Goal: Find specific page/section: Find specific page/section

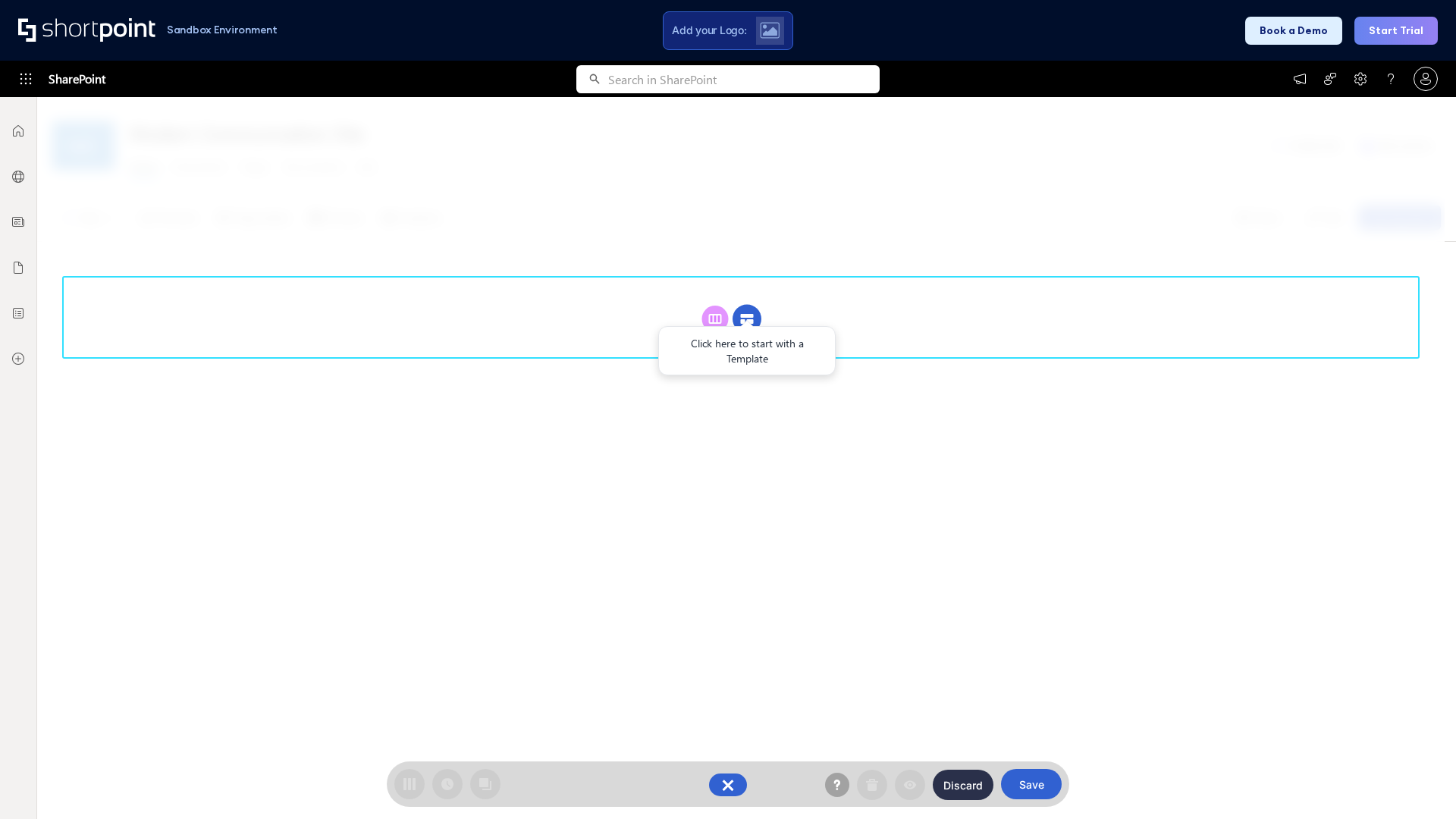
click at [746, 305] on circle at bounding box center [746, 319] width 29 height 29
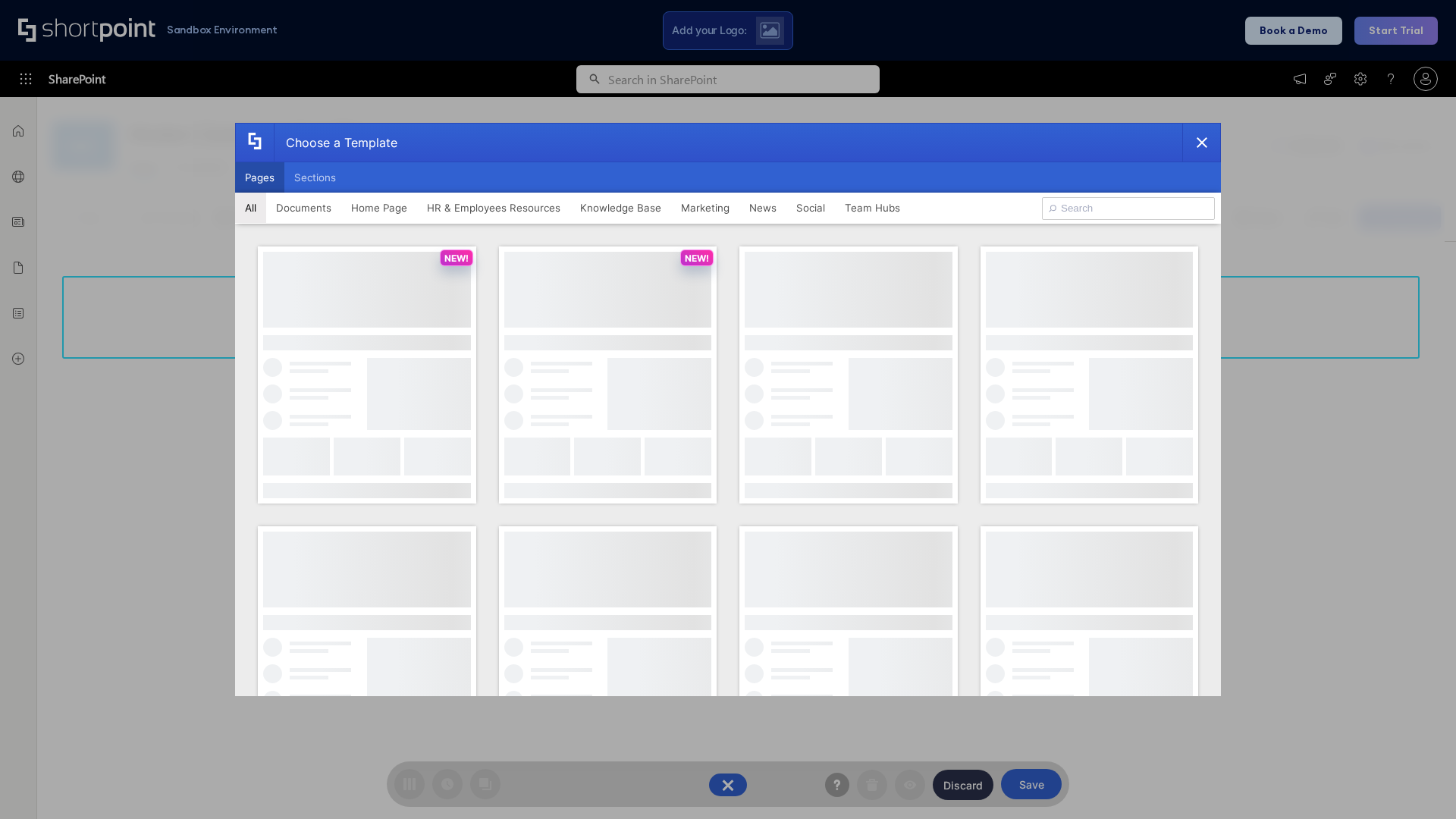
scroll to position [208, 0]
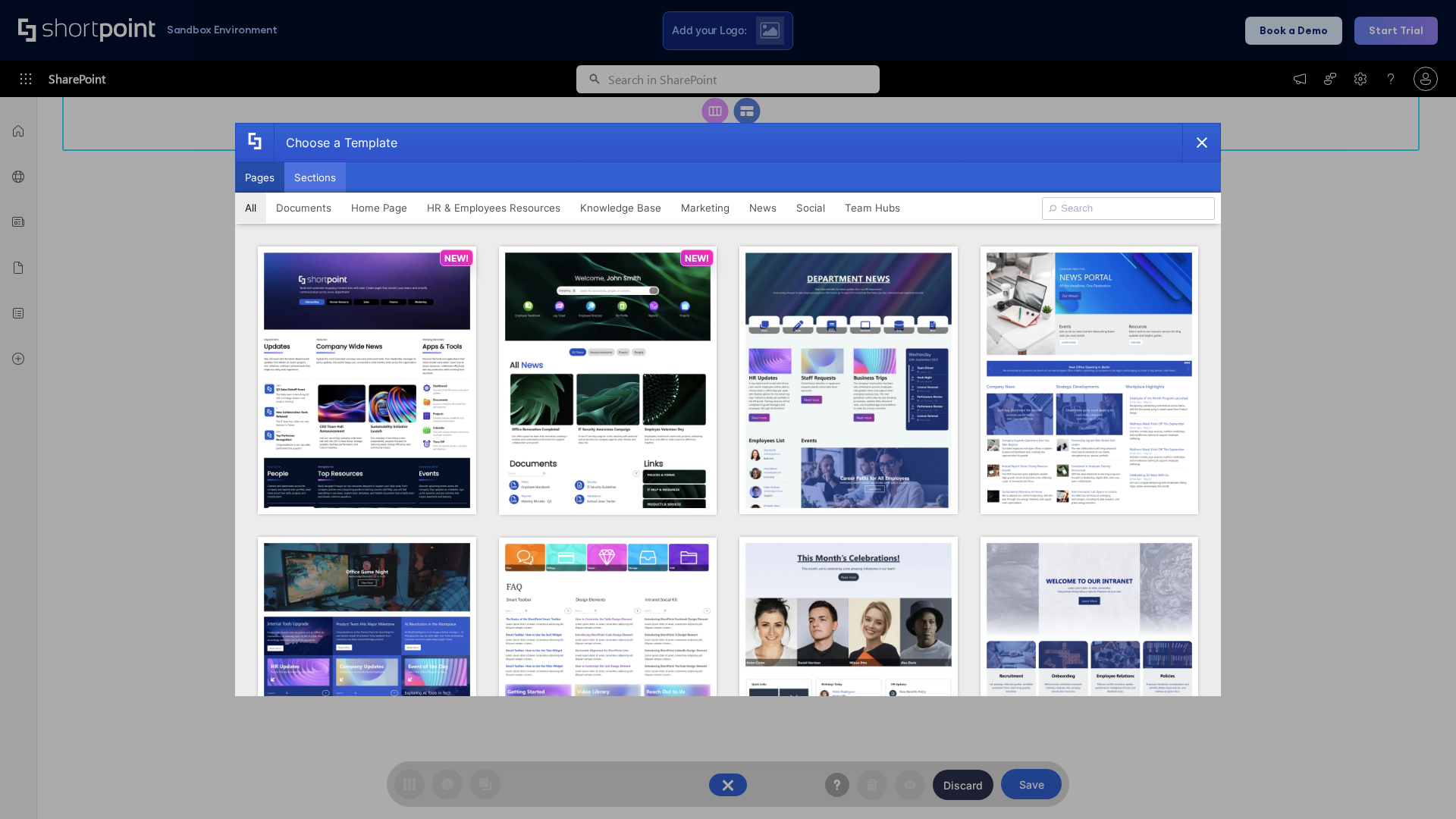
click at [314, 177] on button "Sections" at bounding box center [315, 177] width 62 height 30
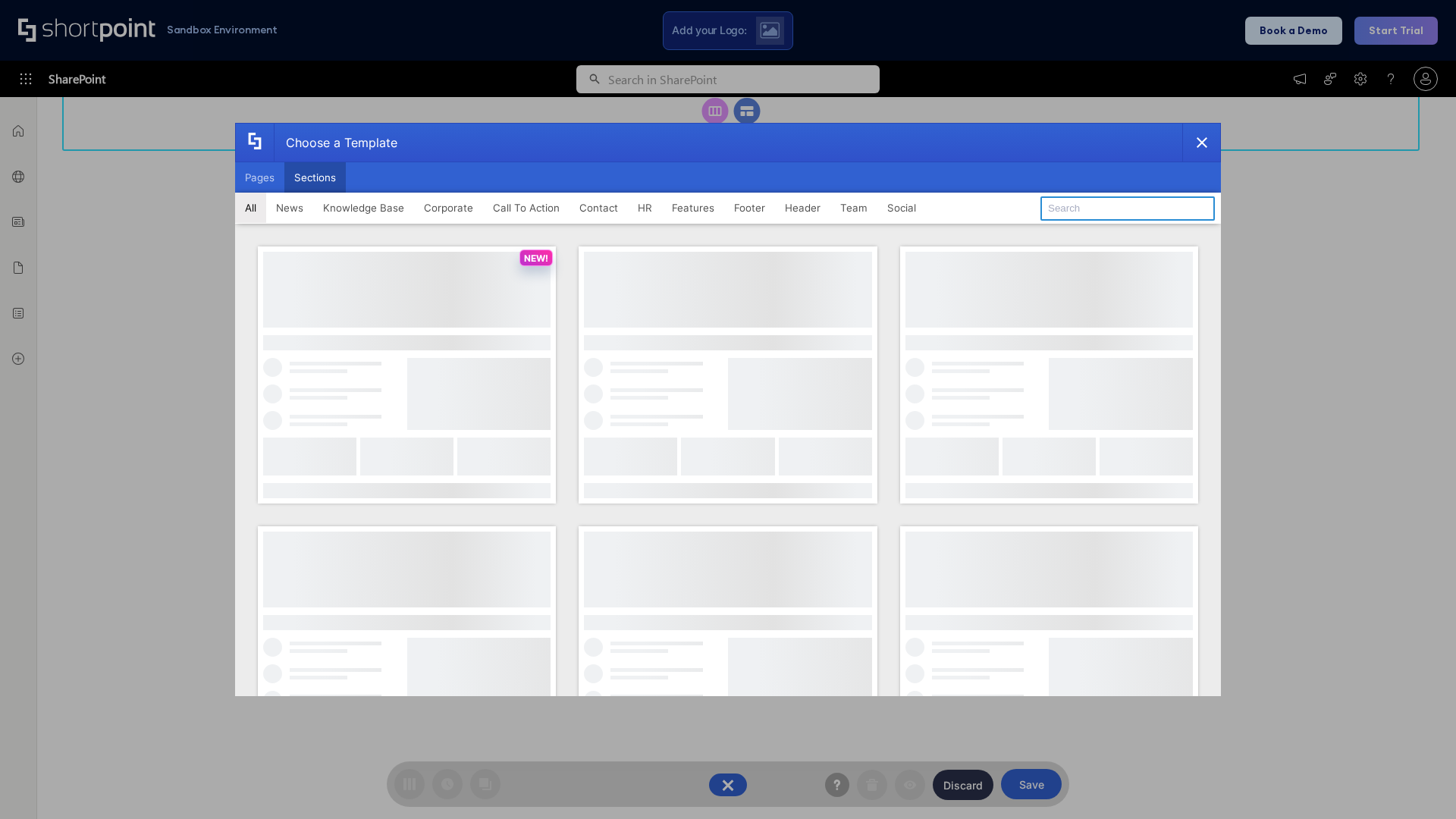
type input "HR Hub 2"
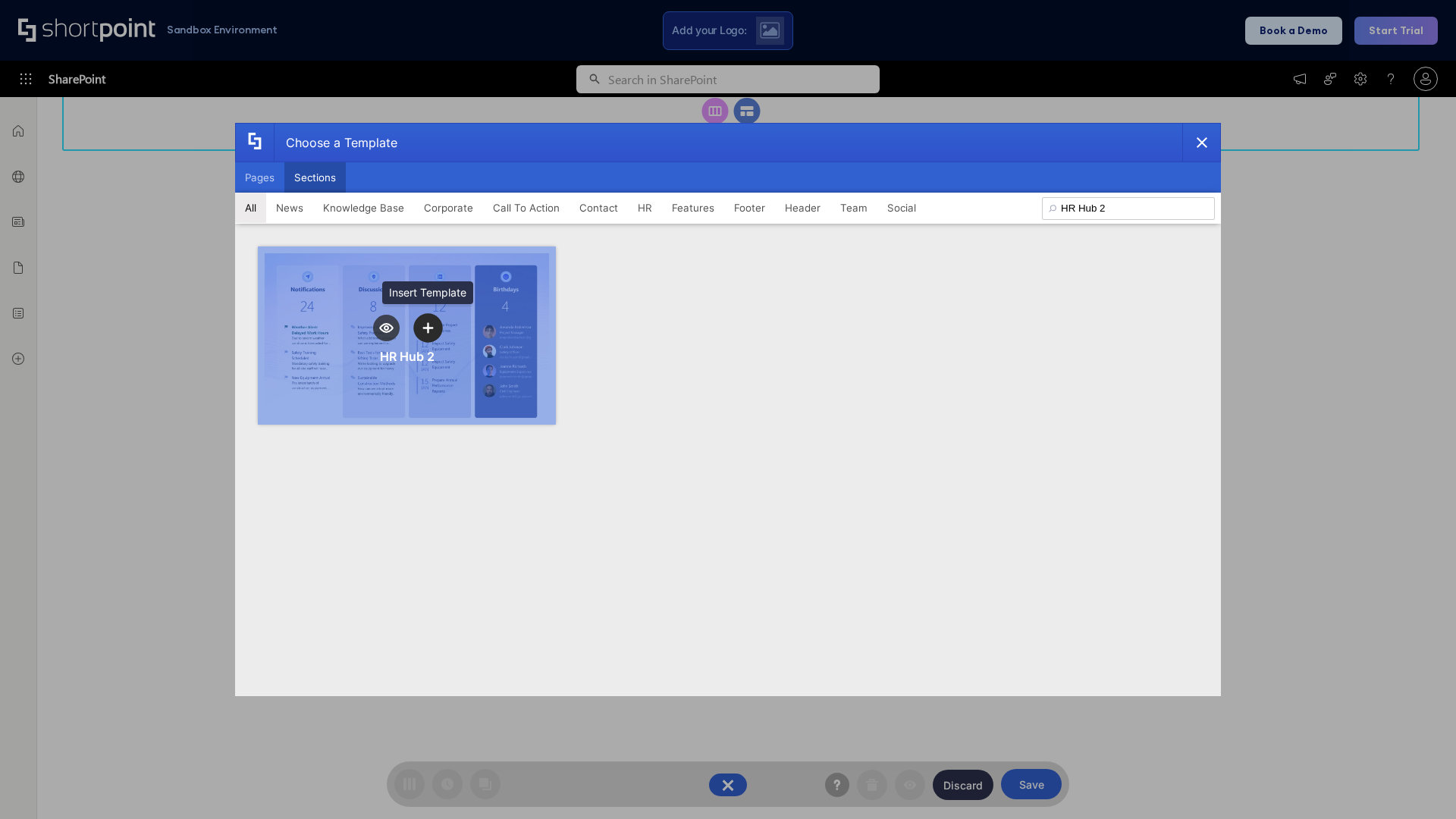
click at [427, 328] on icon "template selector" at bounding box center [427, 327] width 11 height 11
